Goal: Find specific page/section: Find specific page/section

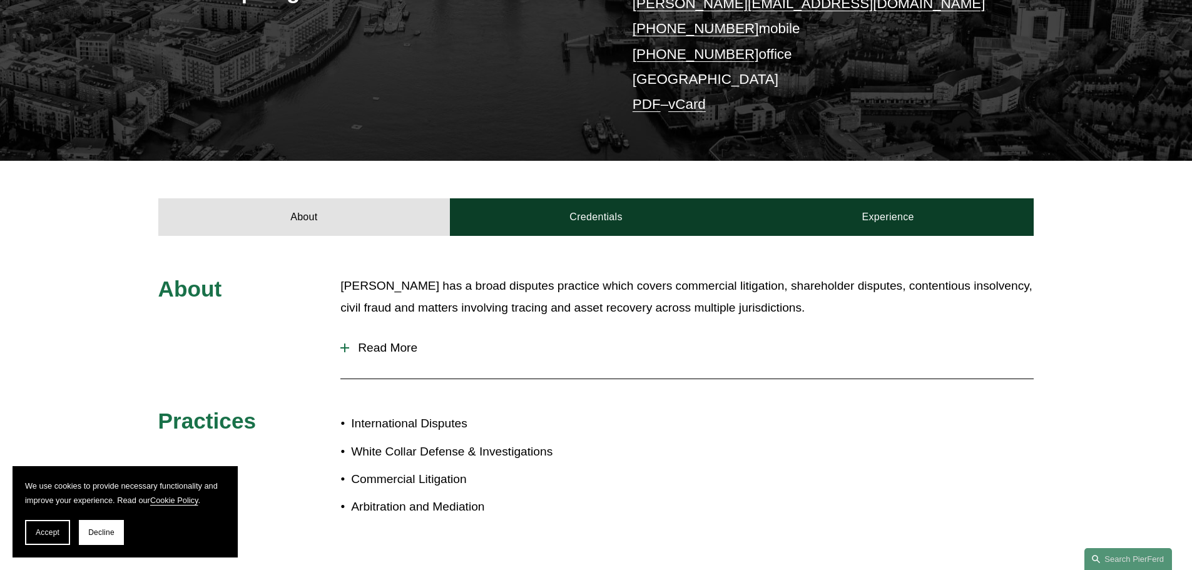
scroll to position [313, 0]
click at [343, 343] on div at bounding box center [344, 347] width 9 height 9
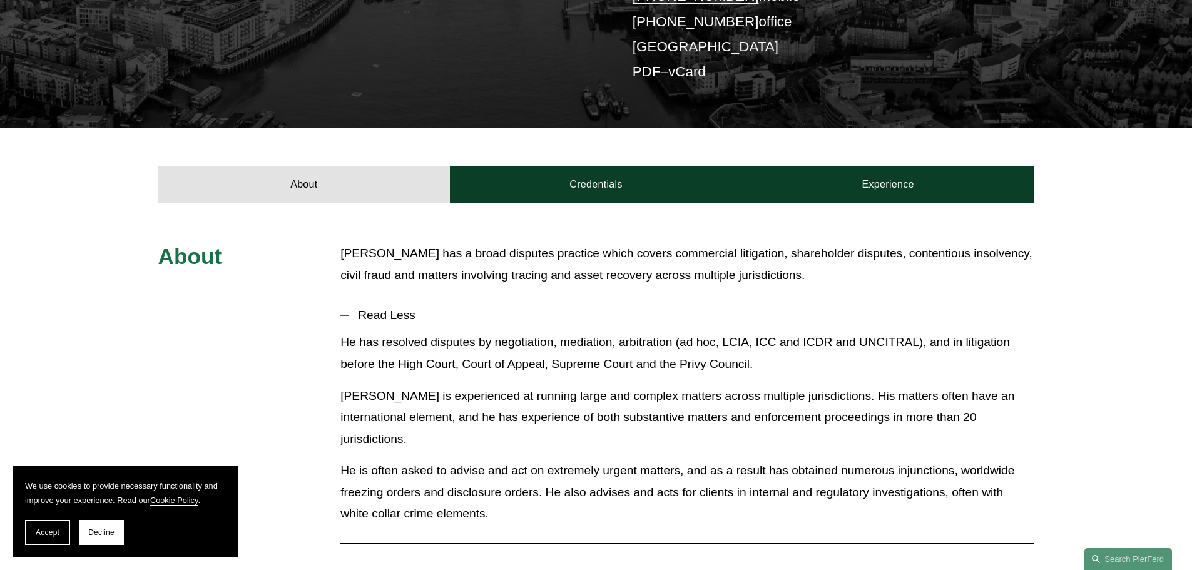
scroll to position [375, 0]
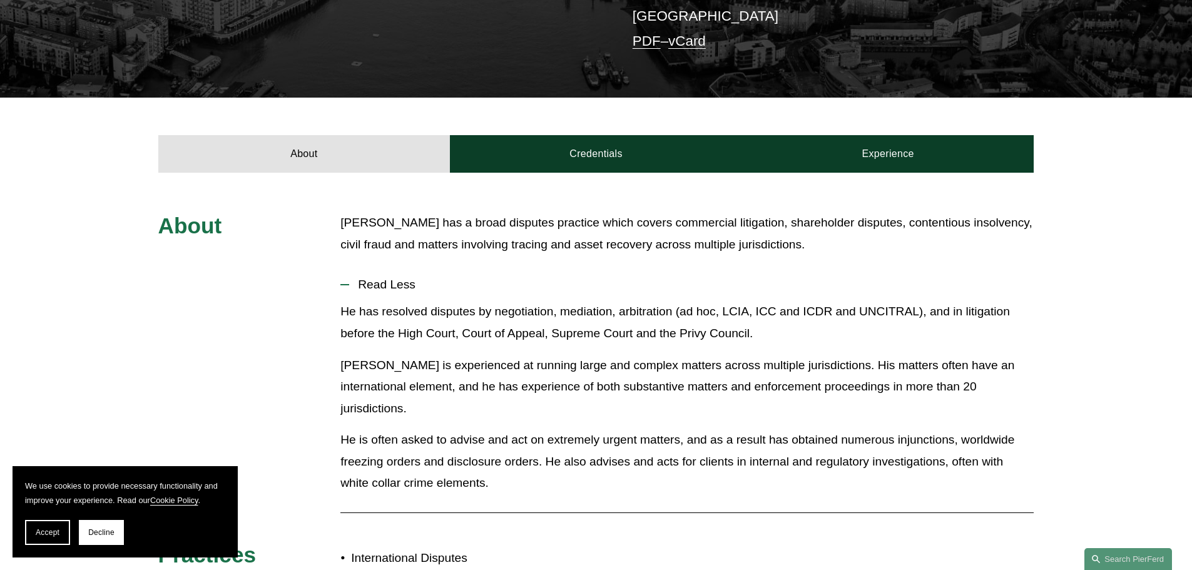
click at [679, 304] on p "He has resolved disputes by negotiation, mediation, arbitration (ad hoc, LCIA, …" at bounding box center [686, 322] width 693 height 43
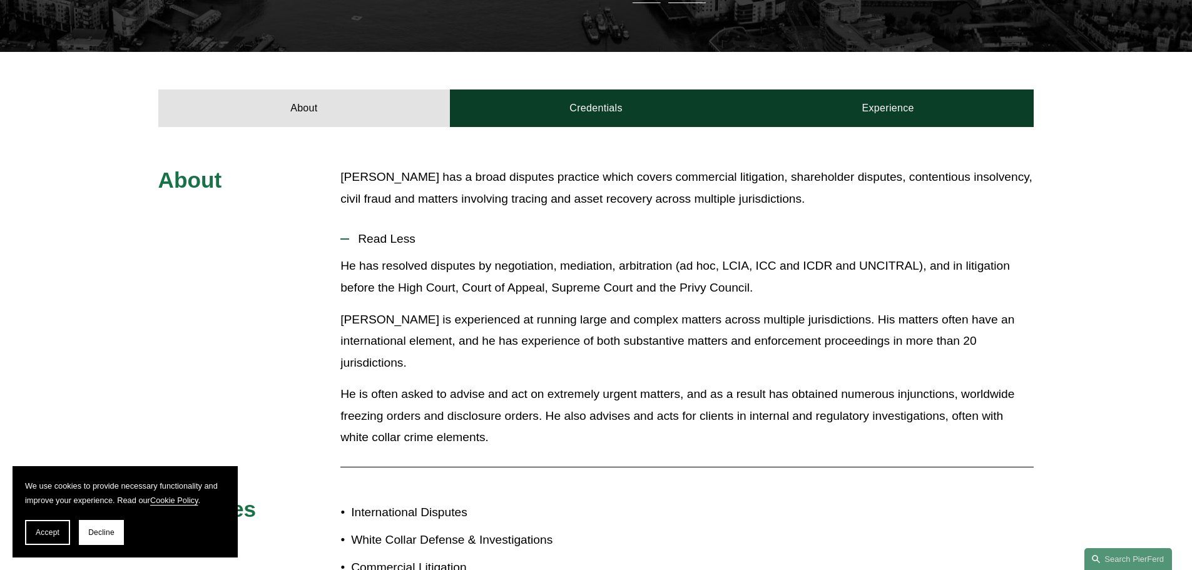
scroll to position [438, 0]
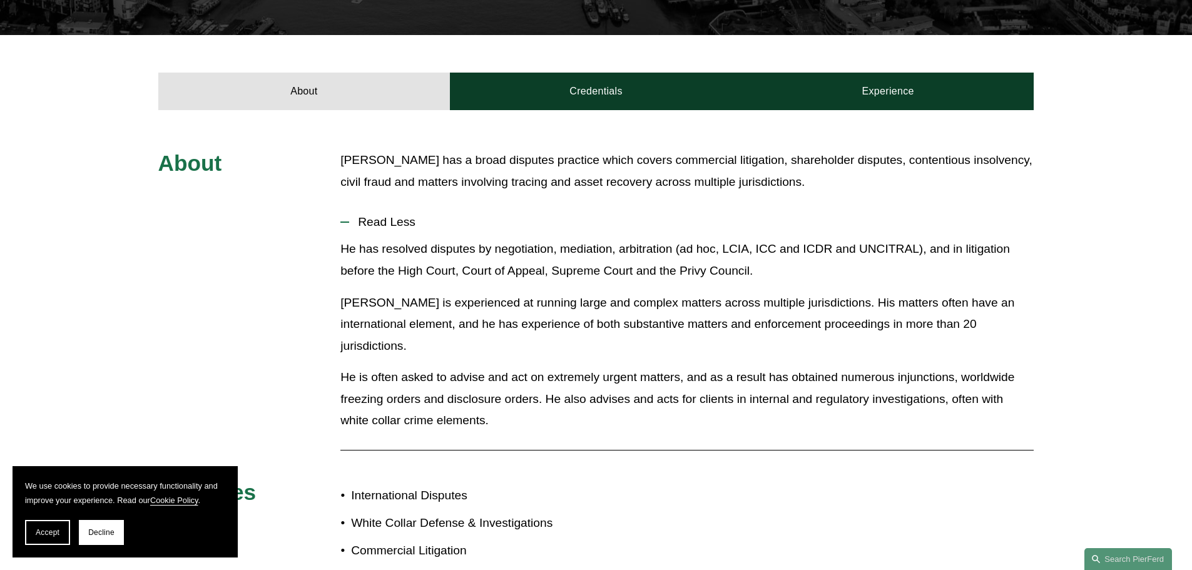
click at [685, 298] on p "Peter is experienced at running large and complex matters across multiple juris…" at bounding box center [686, 324] width 693 height 65
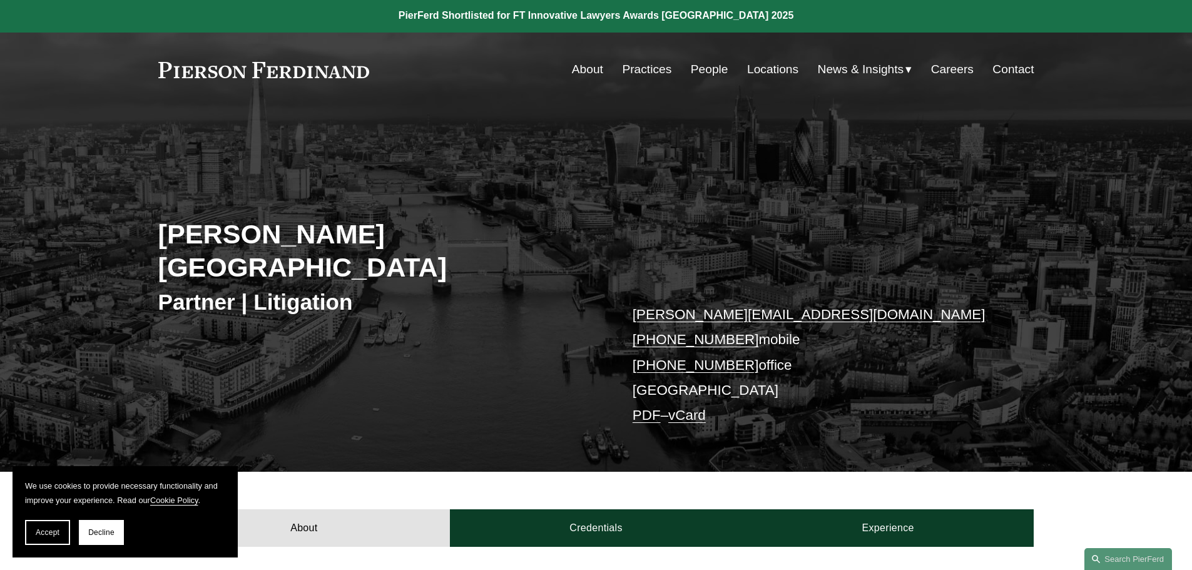
scroll to position [0, 0]
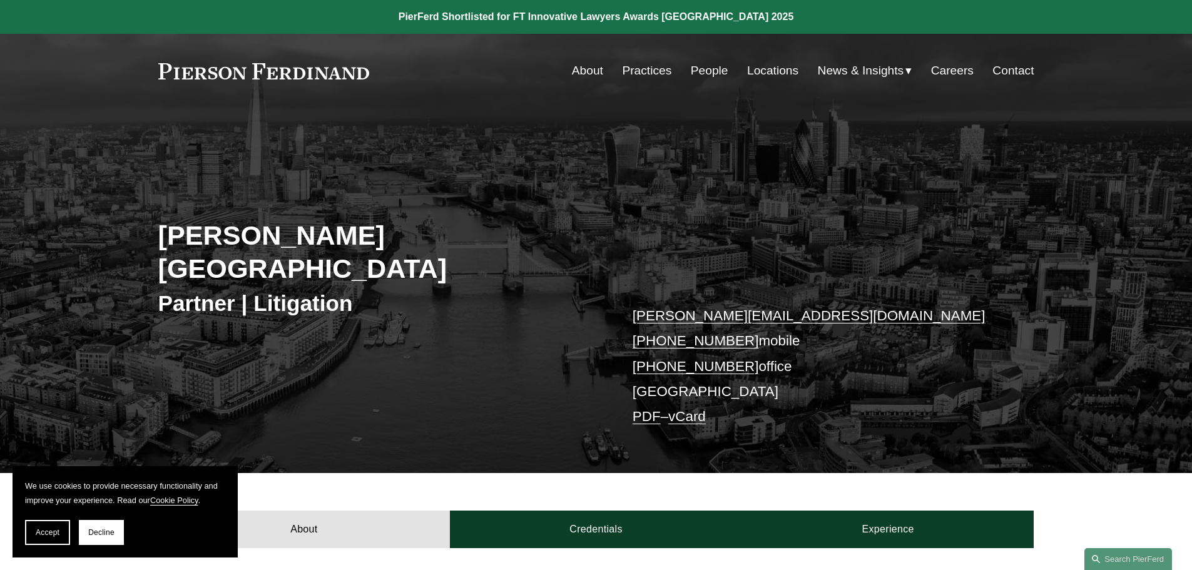
click at [696, 76] on link "People" at bounding box center [710, 71] width 38 height 24
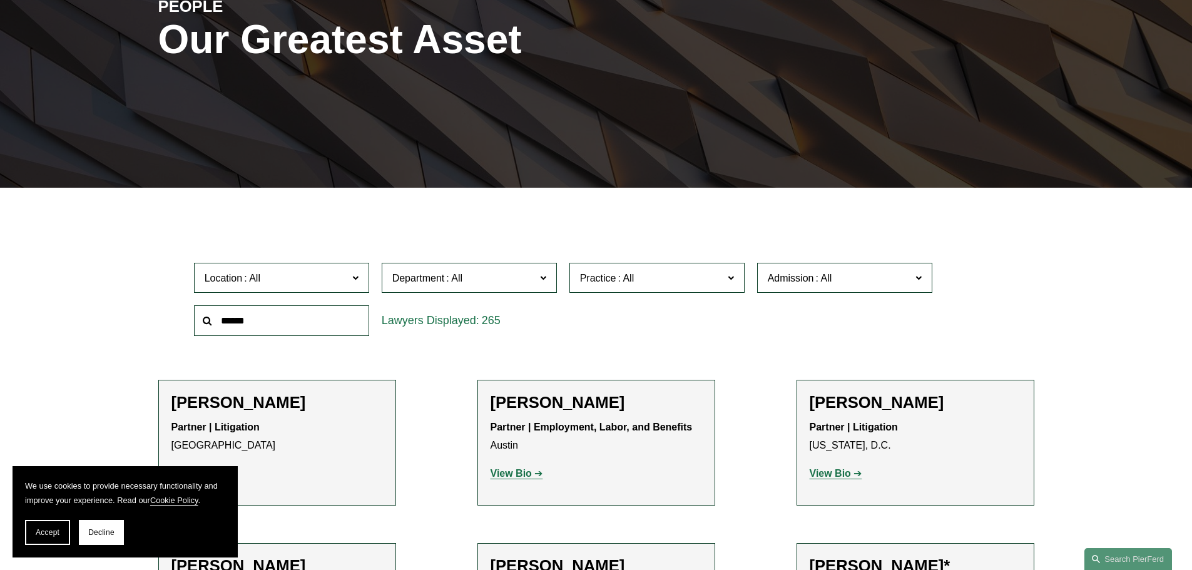
scroll to position [188, 0]
click at [301, 272] on span "Location" at bounding box center [276, 277] width 143 height 17
click at [0, 0] on link "[GEOGRAPHIC_DATA]" at bounding box center [0, 0] width 0 height 0
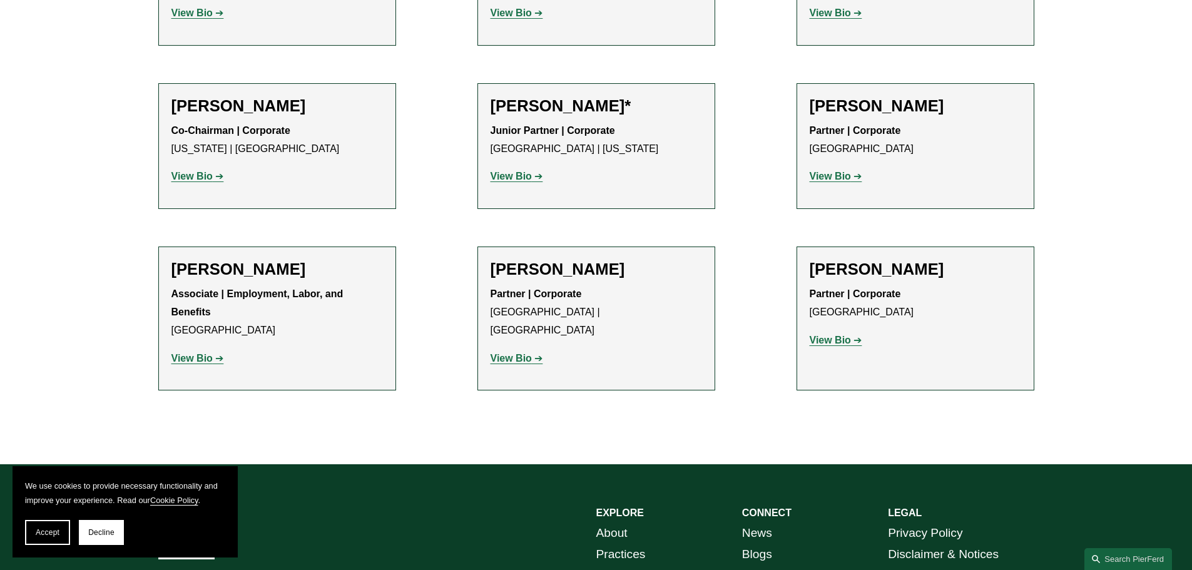
scroll to position [1439, 0]
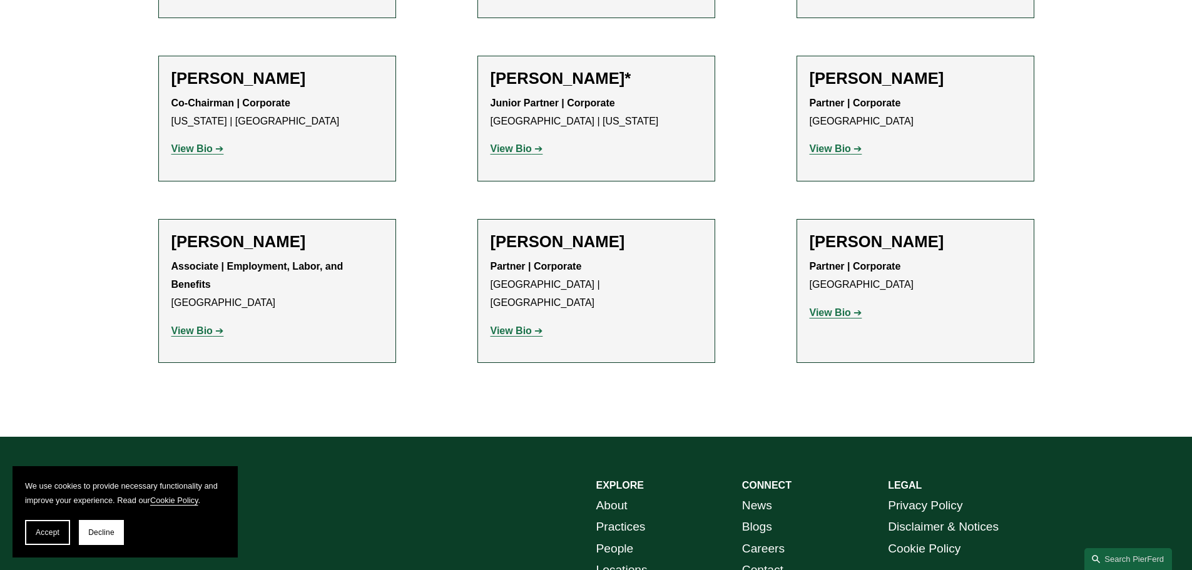
click at [847, 307] on strong "View Bio" at bounding box center [830, 312] width 41 height 11
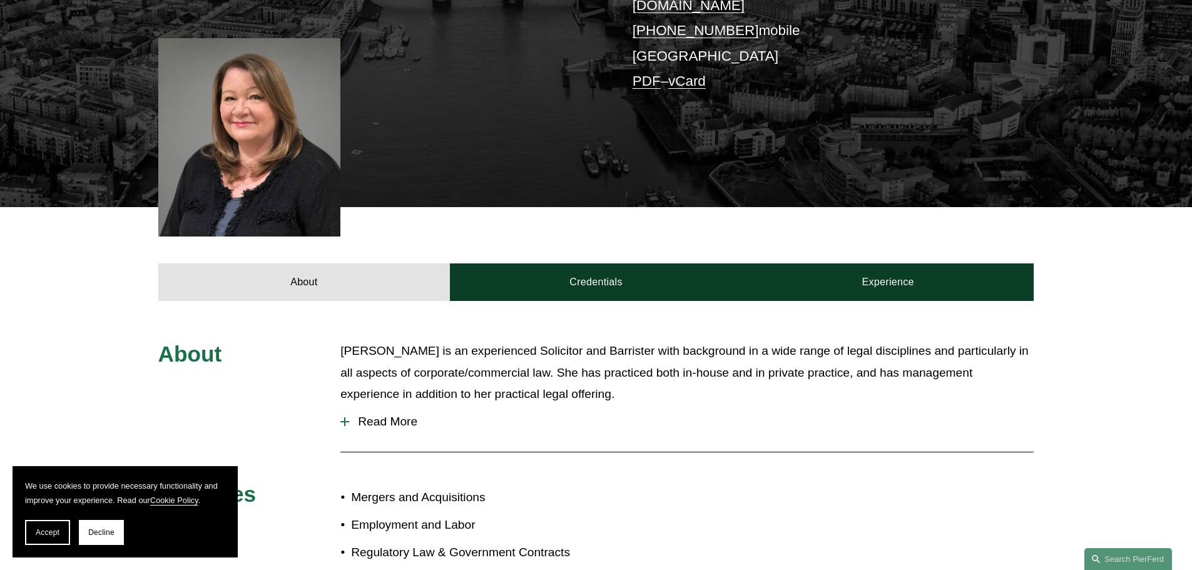
scroll to position [313, 0]
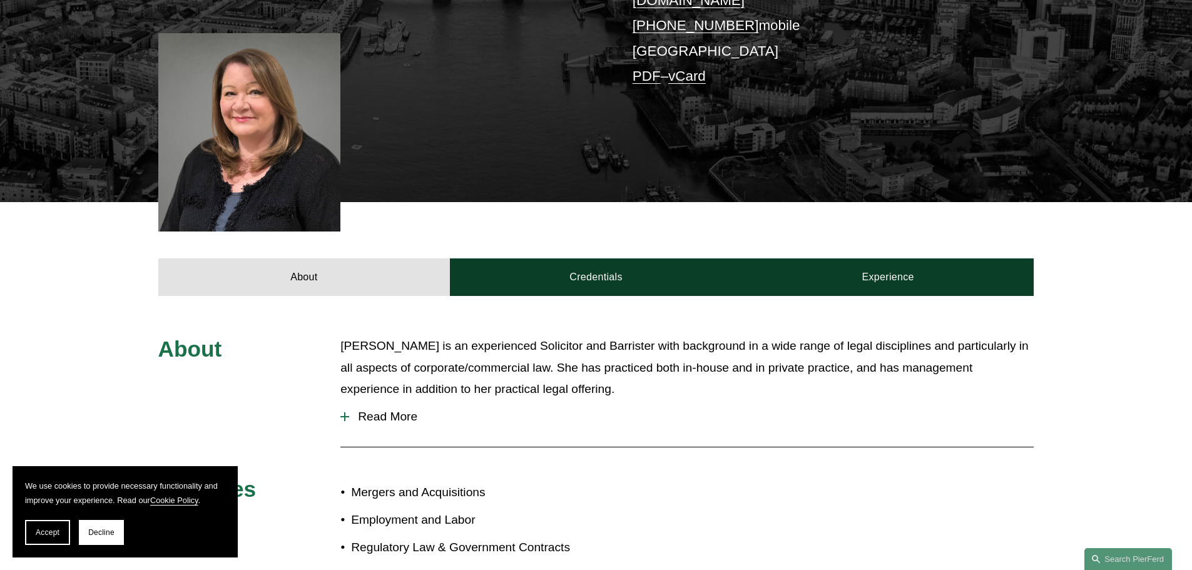
click at [345, 416] on div at bounding box center [344, 416] width 9 height 1
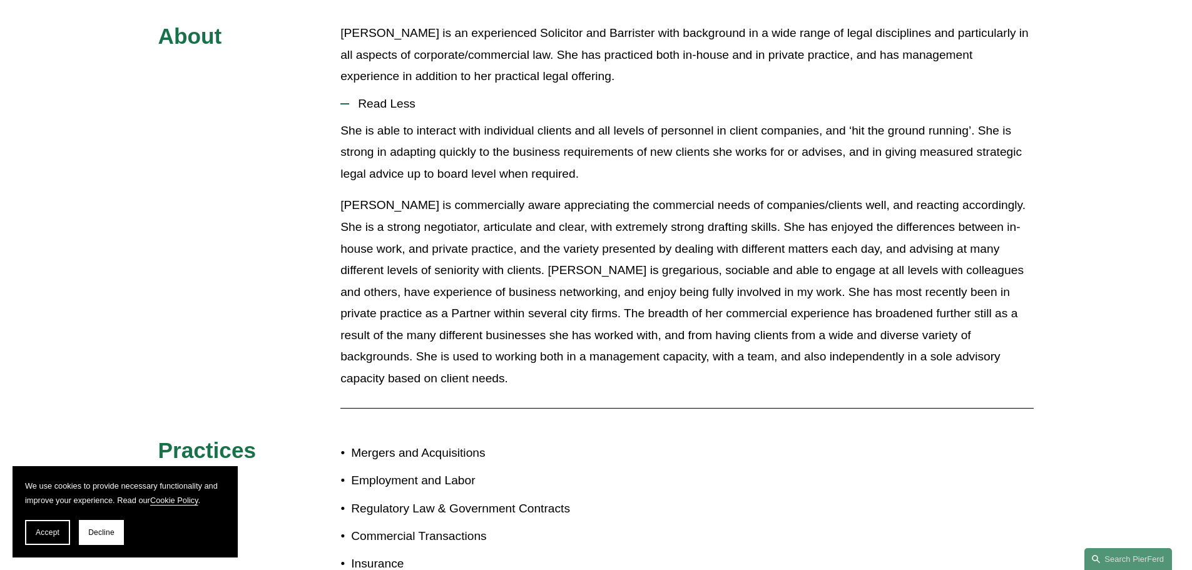
scroll to position [688, 0]
